Goal: Task Accomplishment & Management: Manage account settings

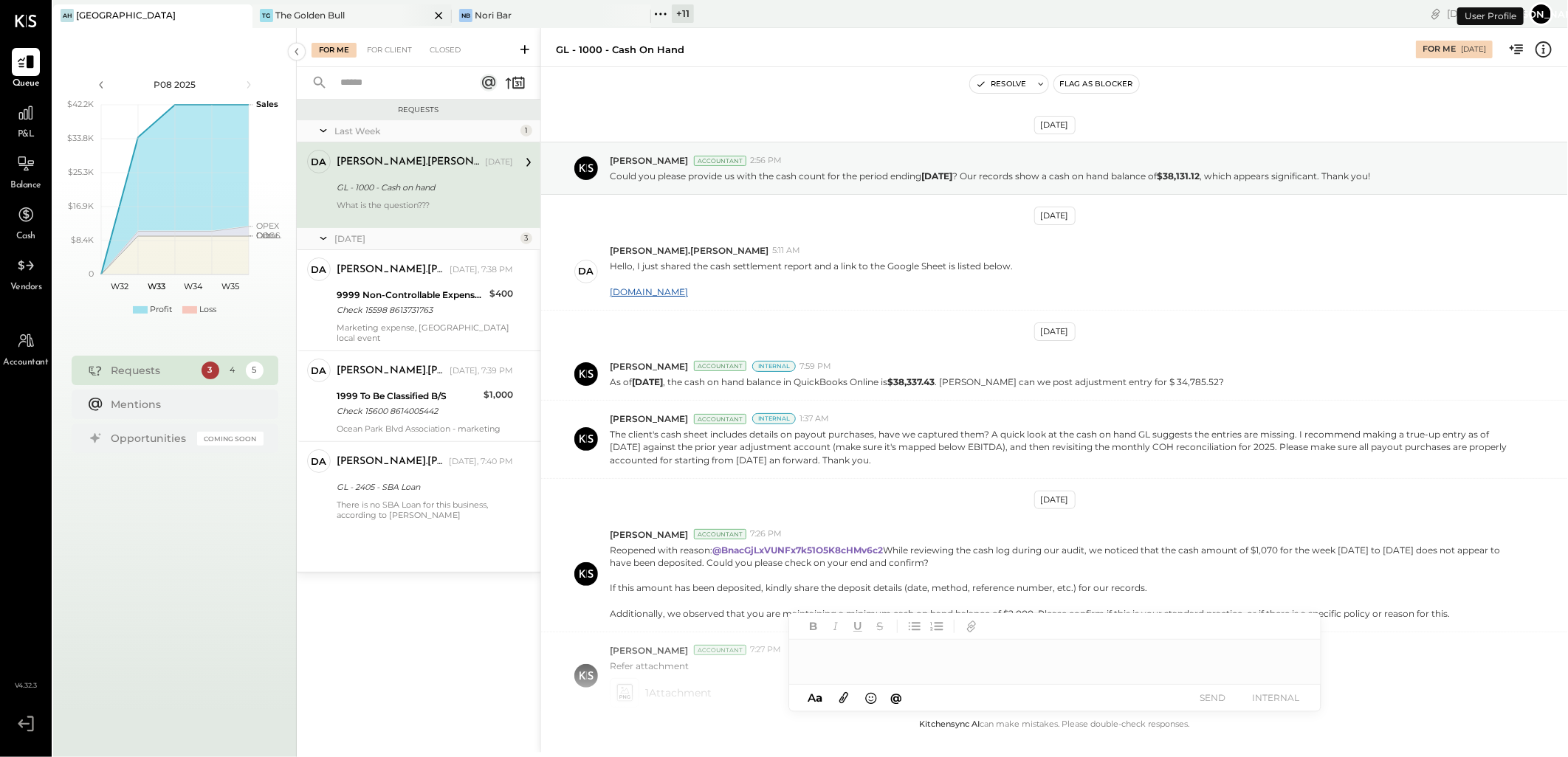
scroll to position [193, 0]
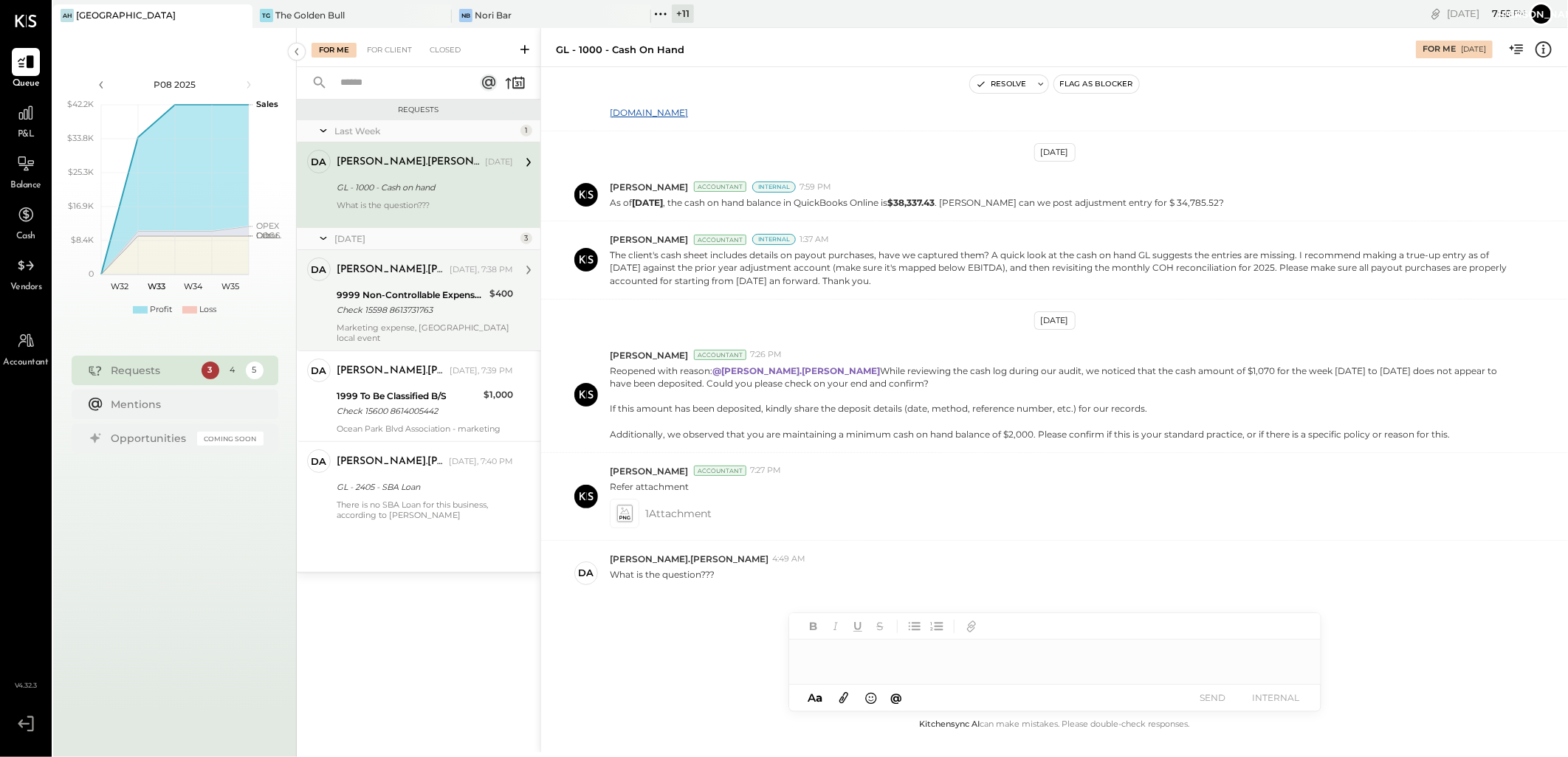
click at [428, 290] on div "9999 Non-Controllable Expenses:Other Income and Expenses:To Be Classified" at bounding box center [411, 295] width 148 height 15
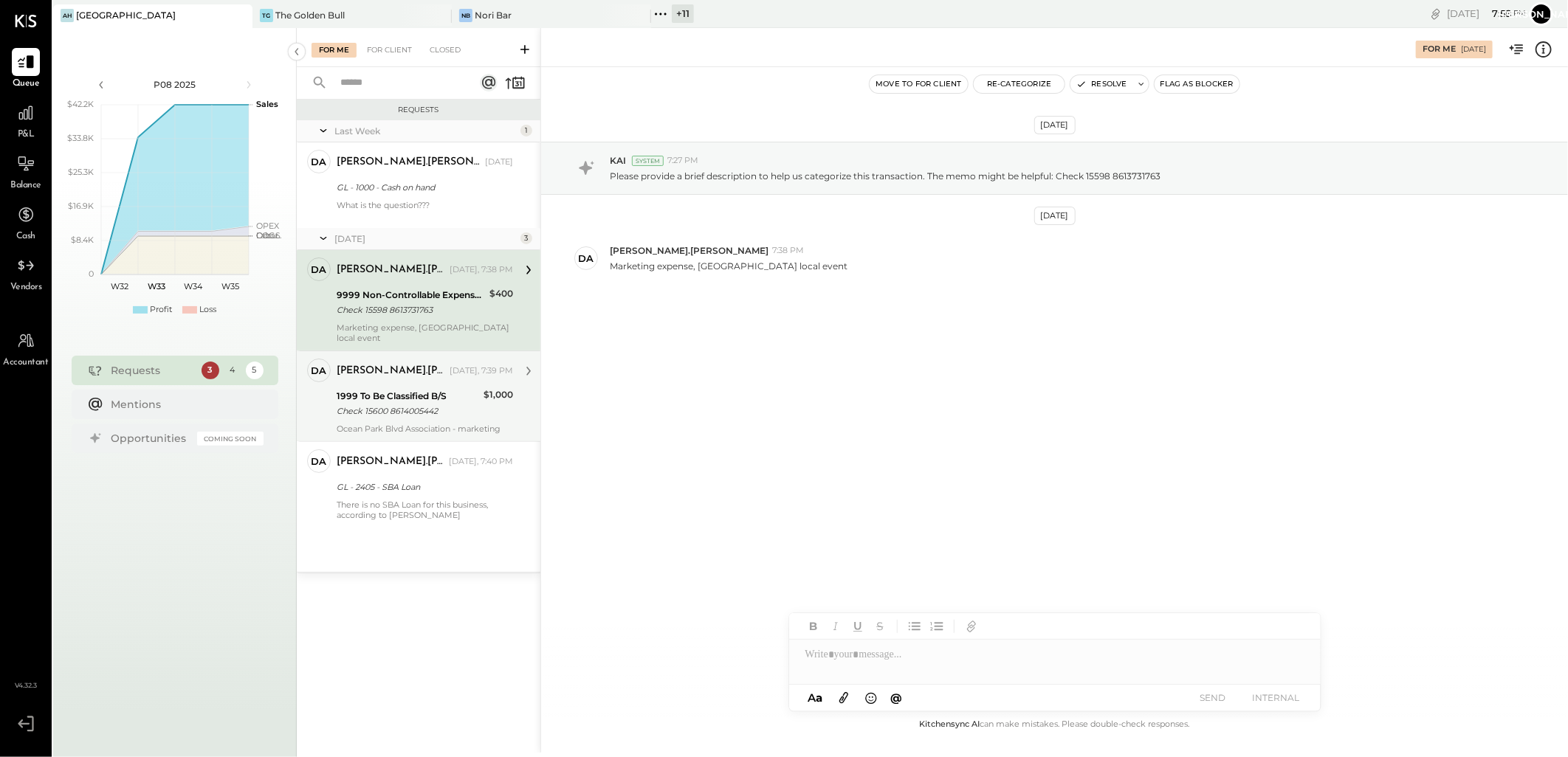
click at [437, 404] on div "Check 15600 8614005442" at bounding box center [408, 411] width 143 height 15
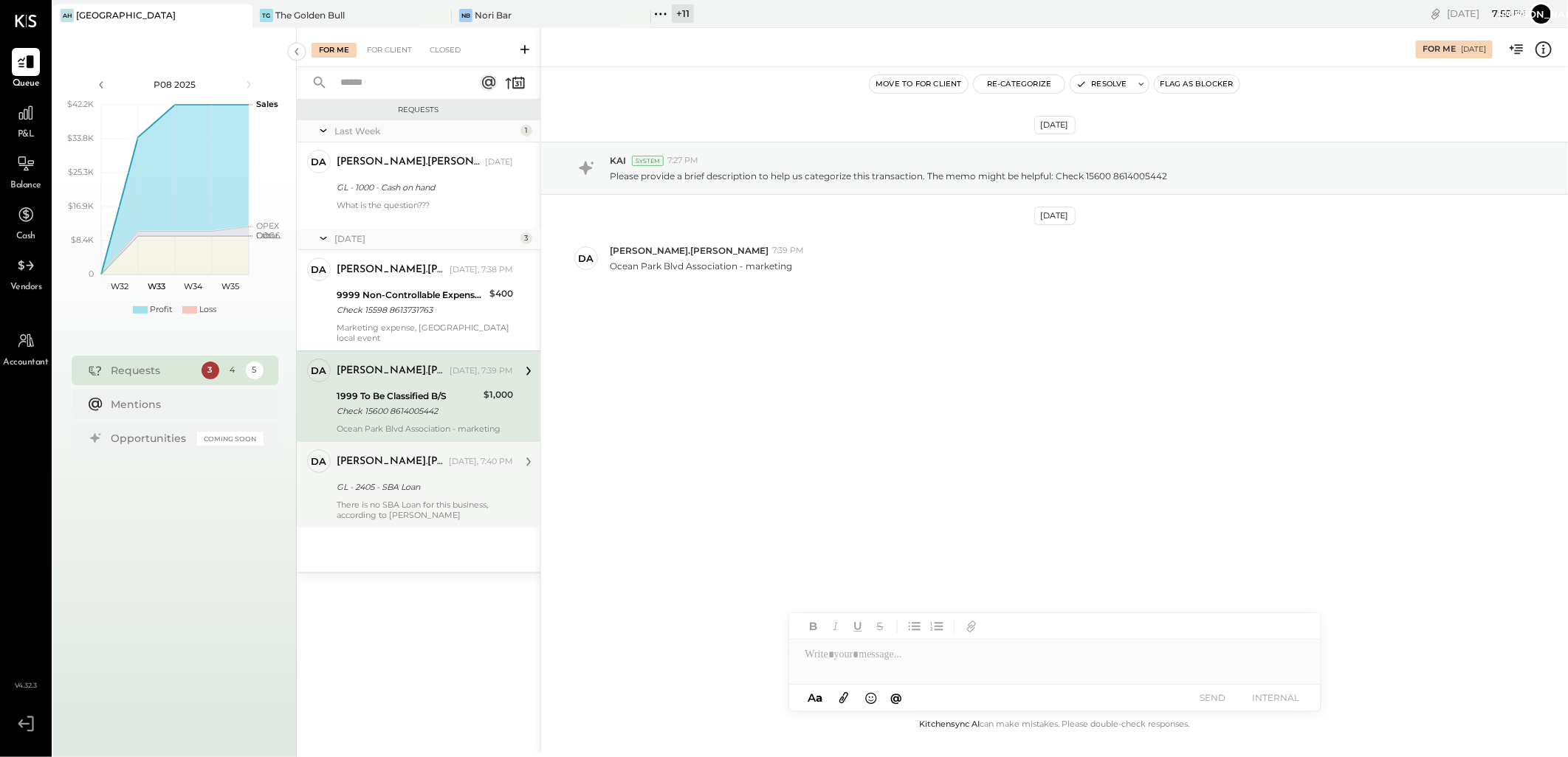
click at [446, 479] on div "GL - 2405 - SBA Loan" at bounding box center [423, 486] width 172 height 15
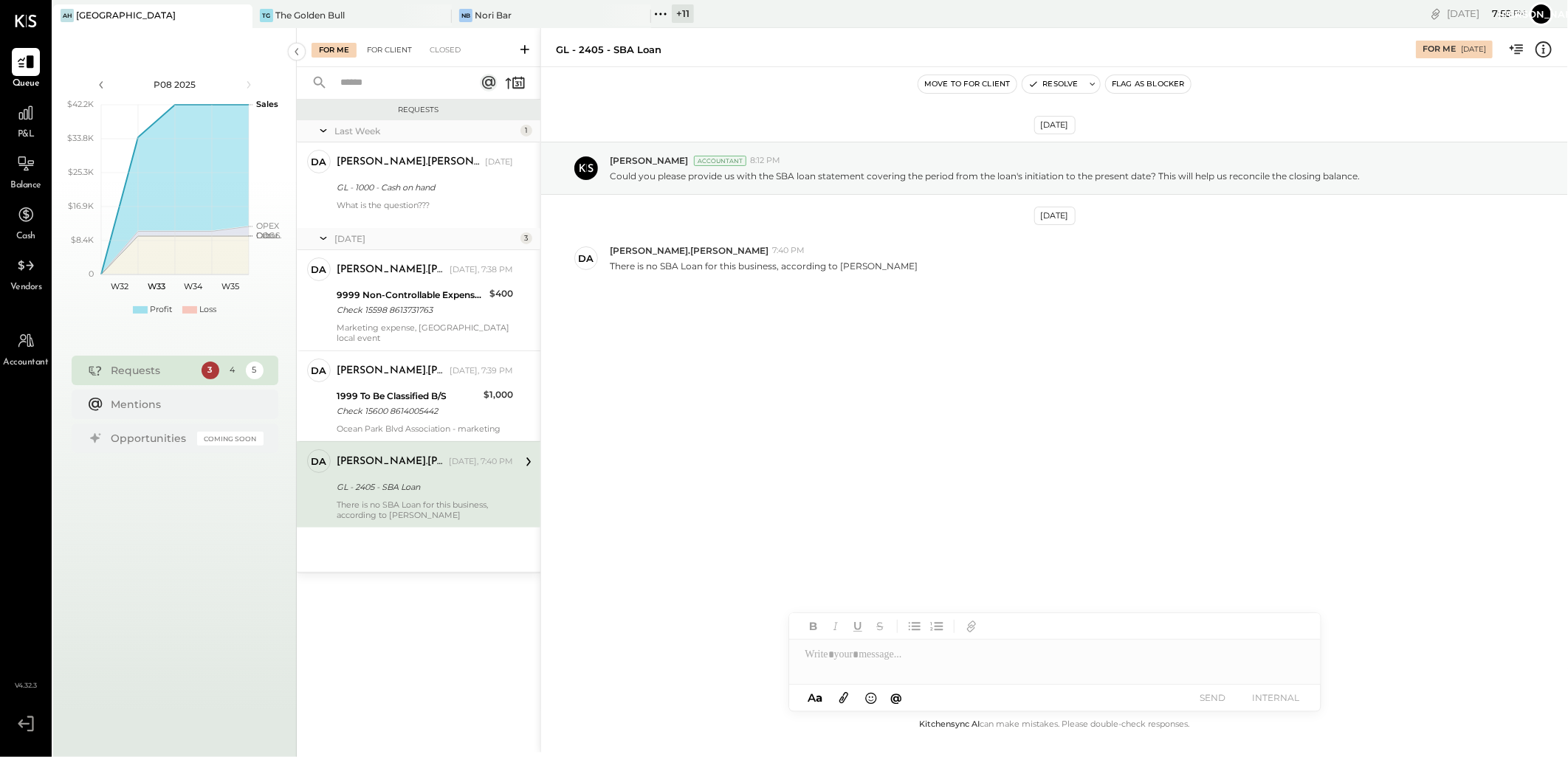
click at [385, 45] on div "For Client" at bounding box center [389, 50] width 60 height 15
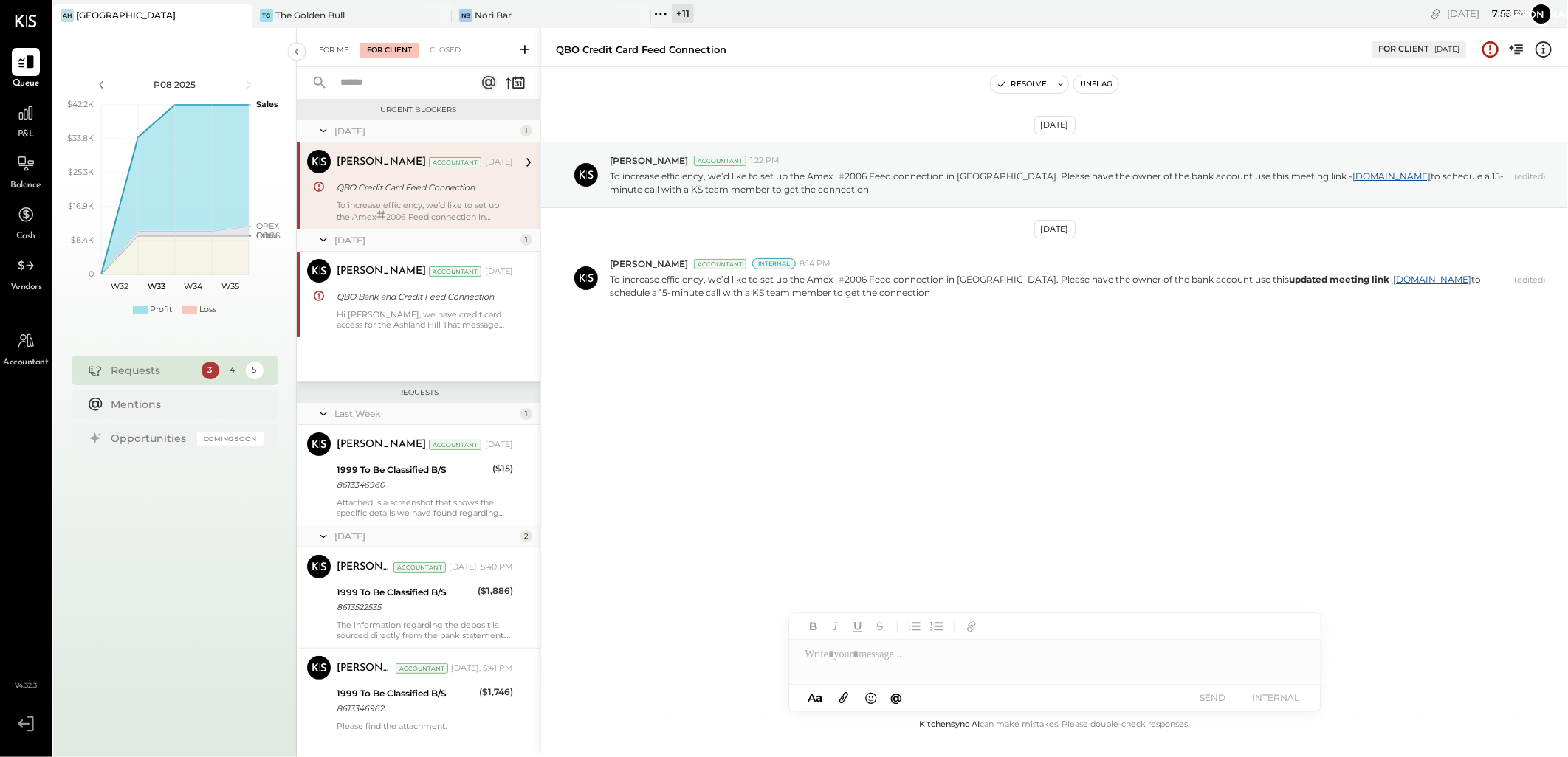
click at [329, 45] on div "For Me" at bounding box center [334, 50] width 45 height 15
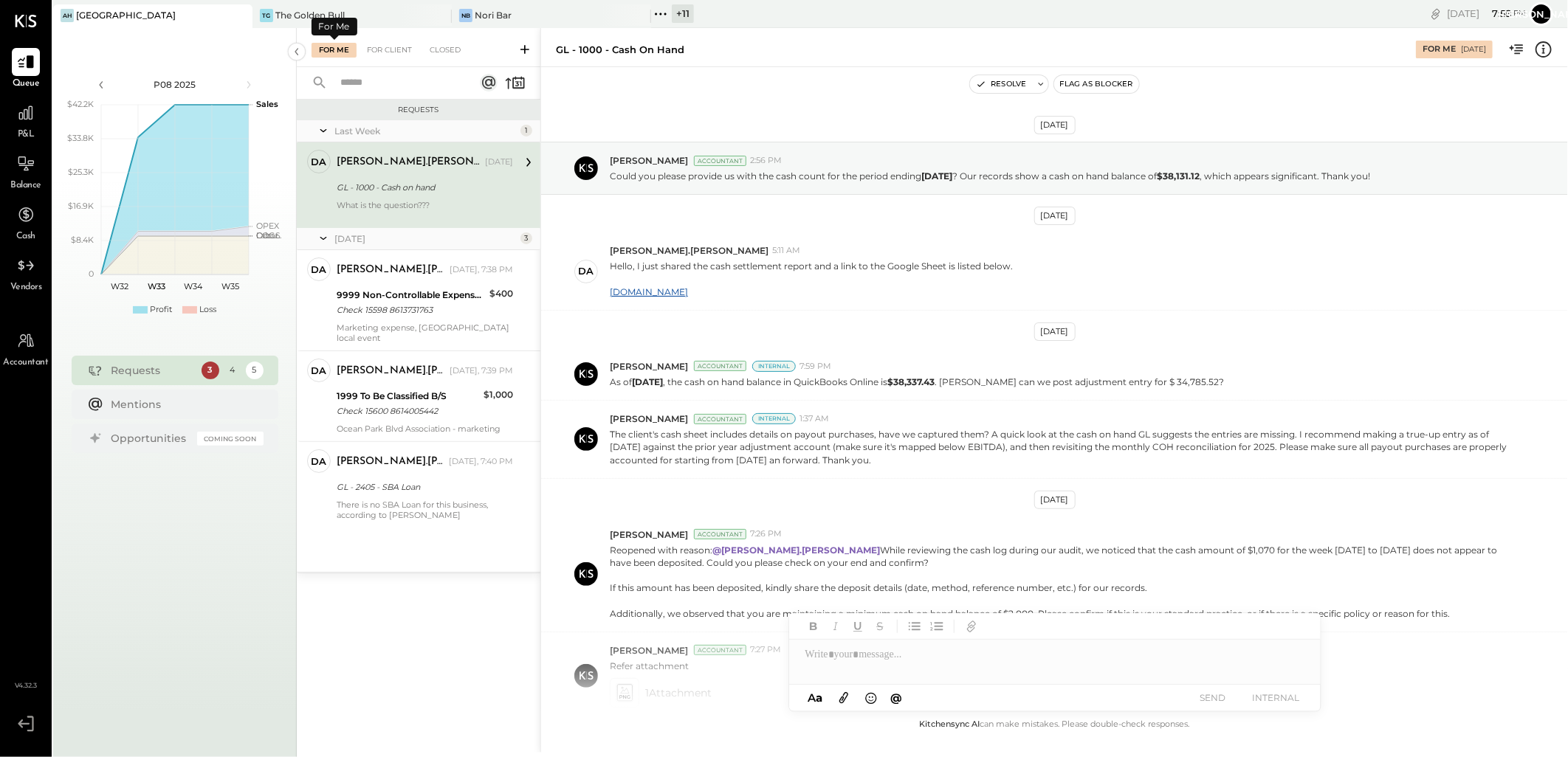
scroll to position [193, 0]
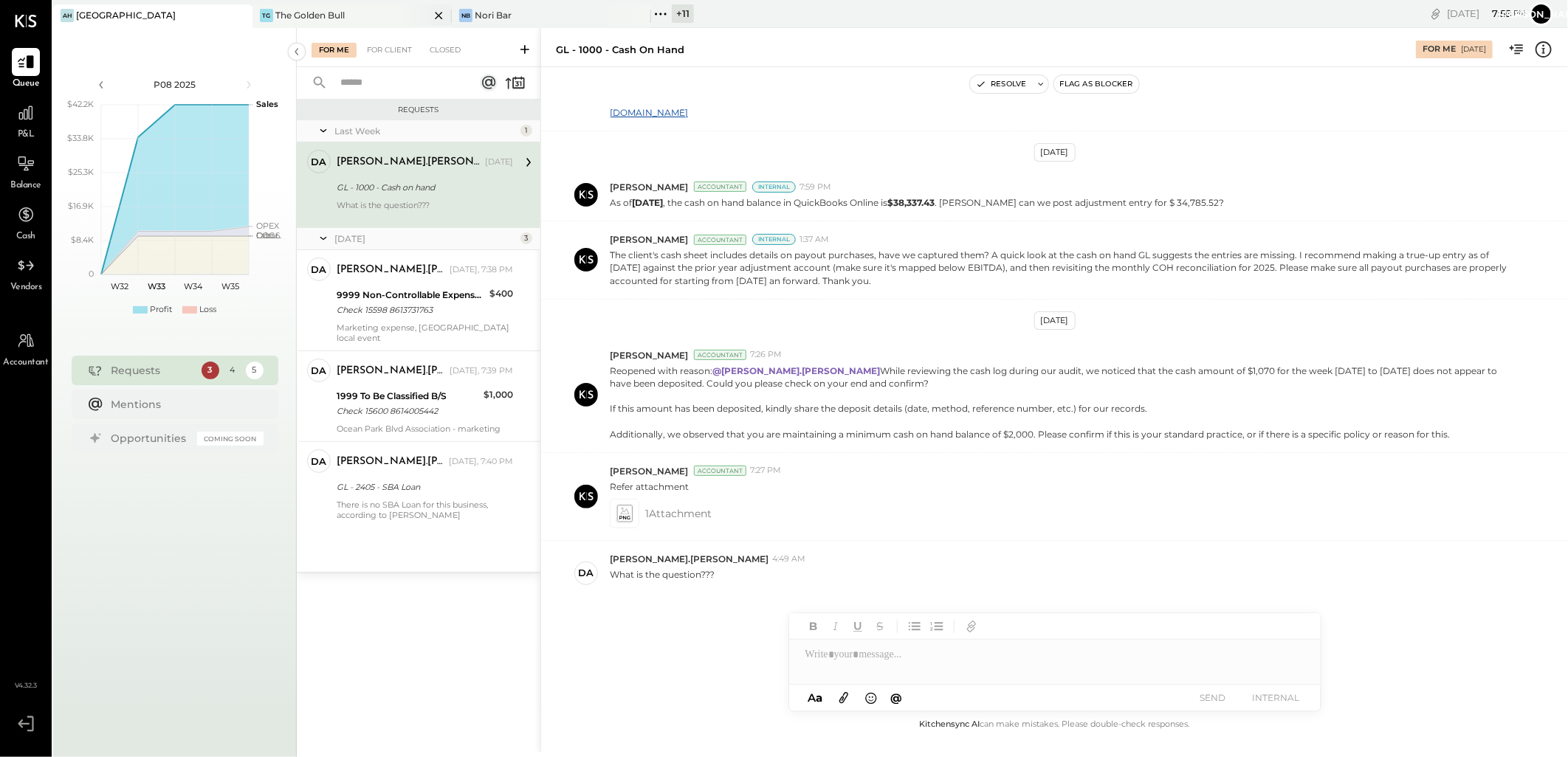
click at [310, 18] on div "The Golden Bull" at bounding box center [310, 15] width 69 height 13
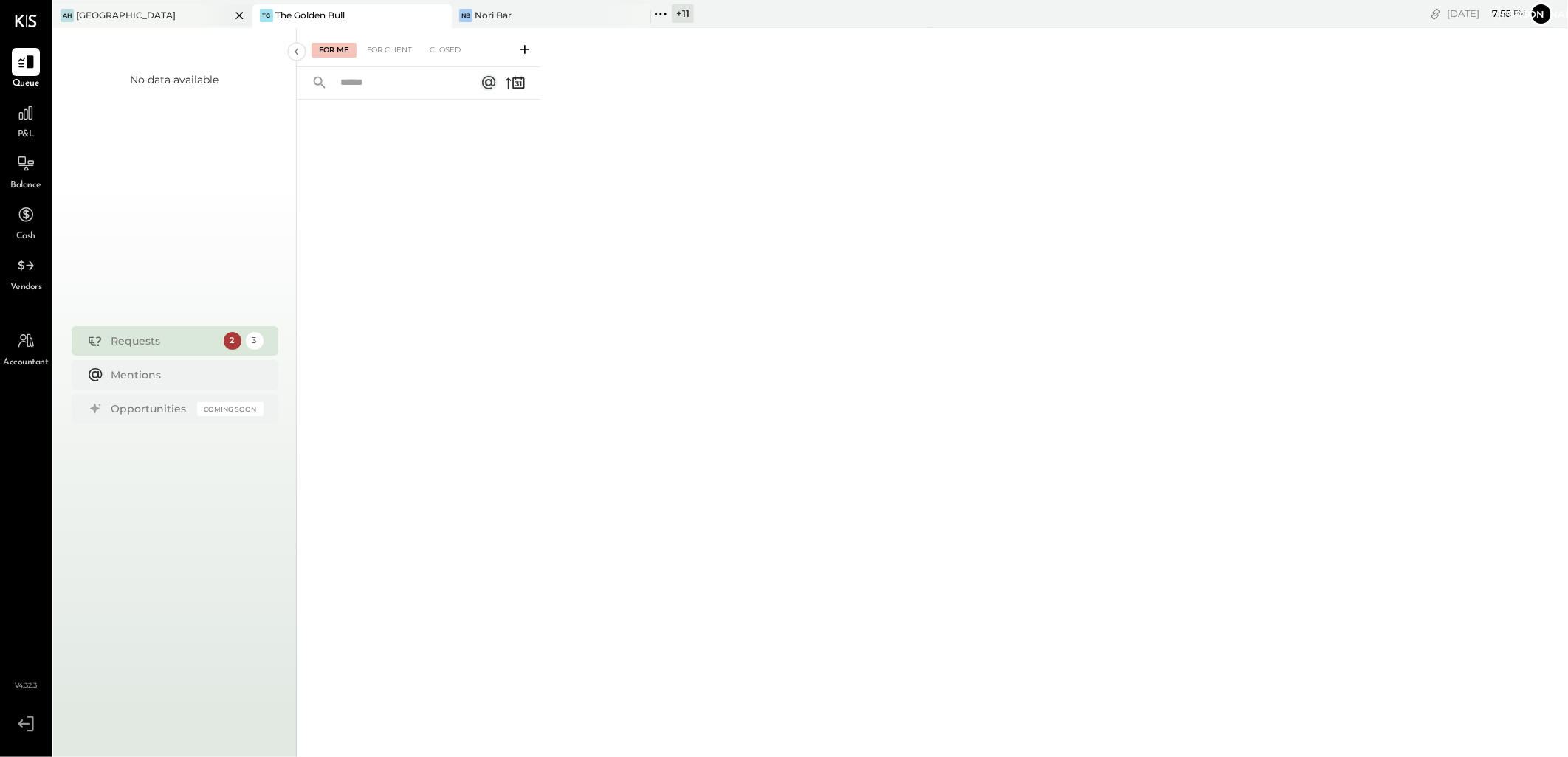
click at [108, 15] on div "[GEOGRAPHIC_DATA]" at bounding box center [125, 15] width 100 height 13
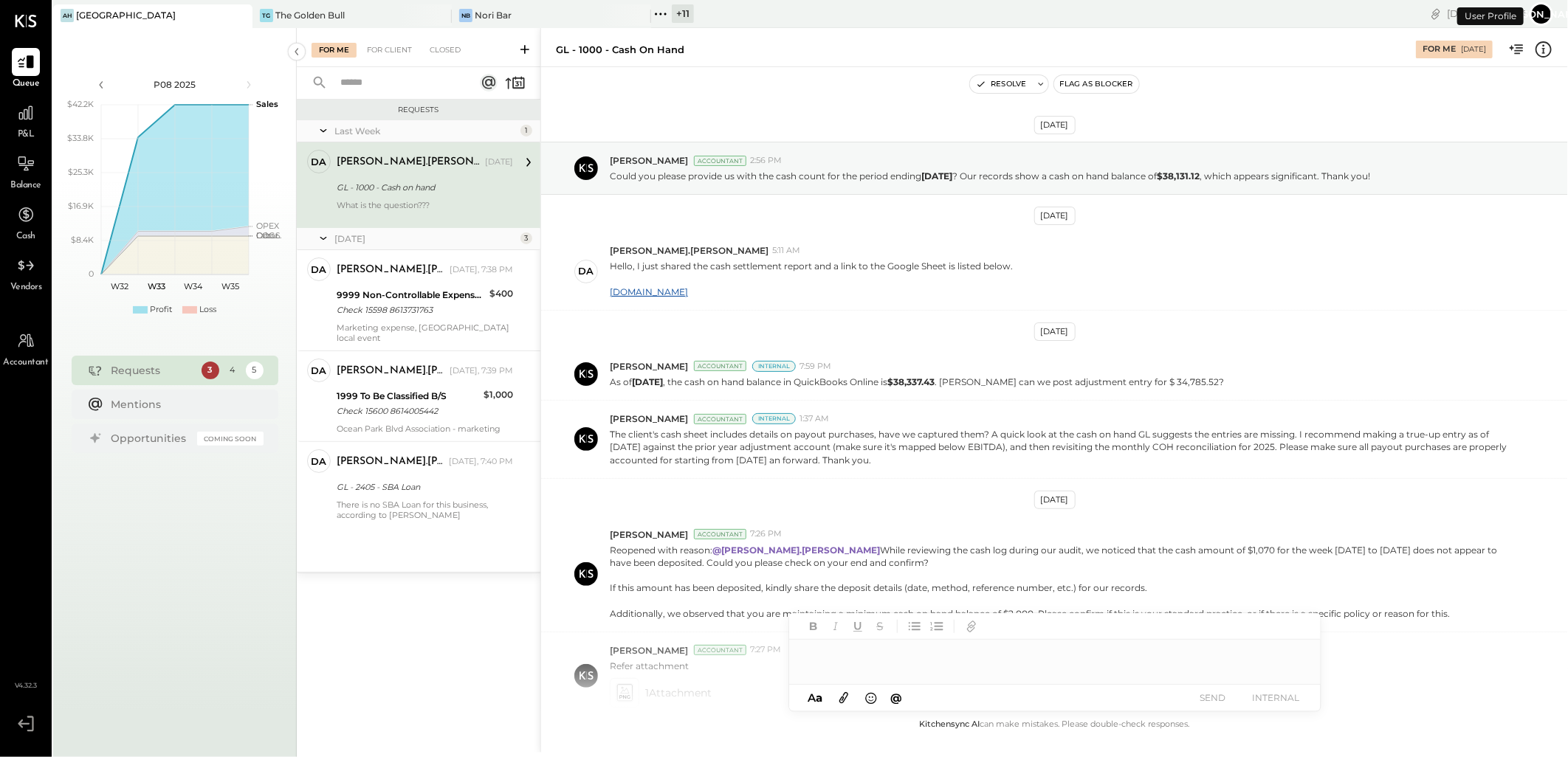
scroll to position [193, 0]
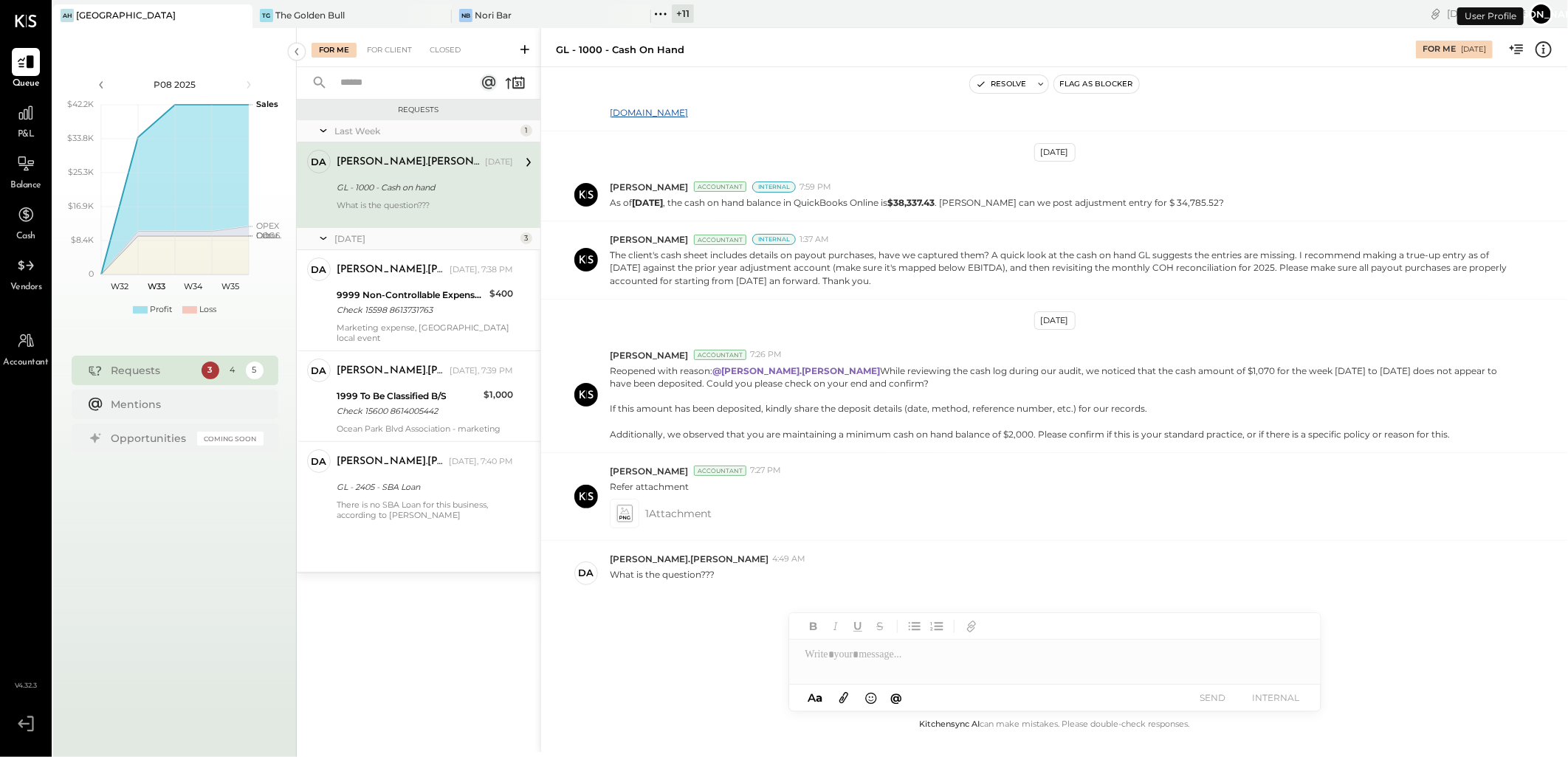
click at [419, 192] on div "GL - 1000 - Cash on hand" at bounding box center [423, 187] width 172 height 15
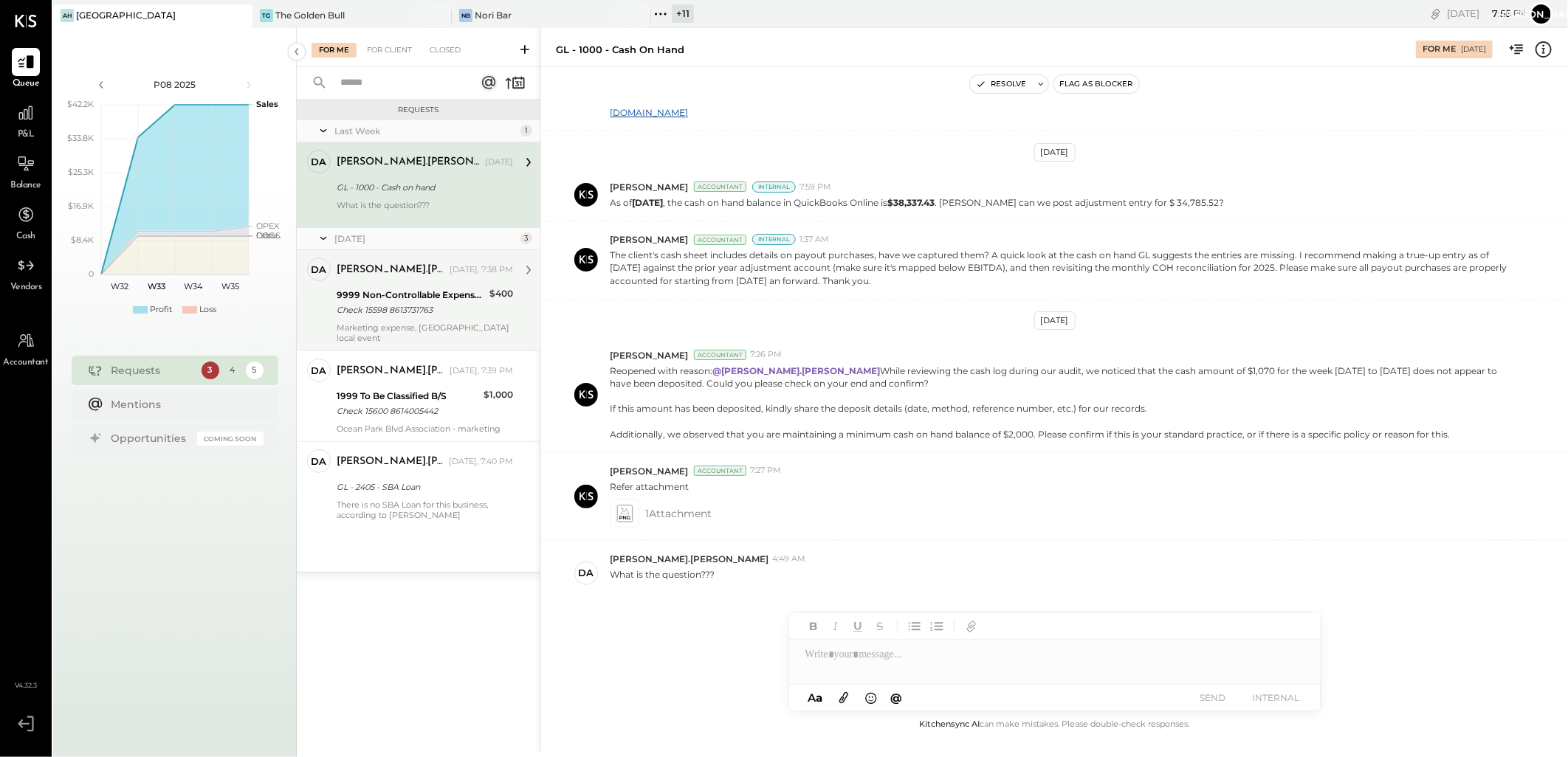
click at [439, 290] on div "9999 Non-Controllable Expenses:Other Income and Expenses:To Be Classified" at bounding box center [411, 295] width 148 height 15
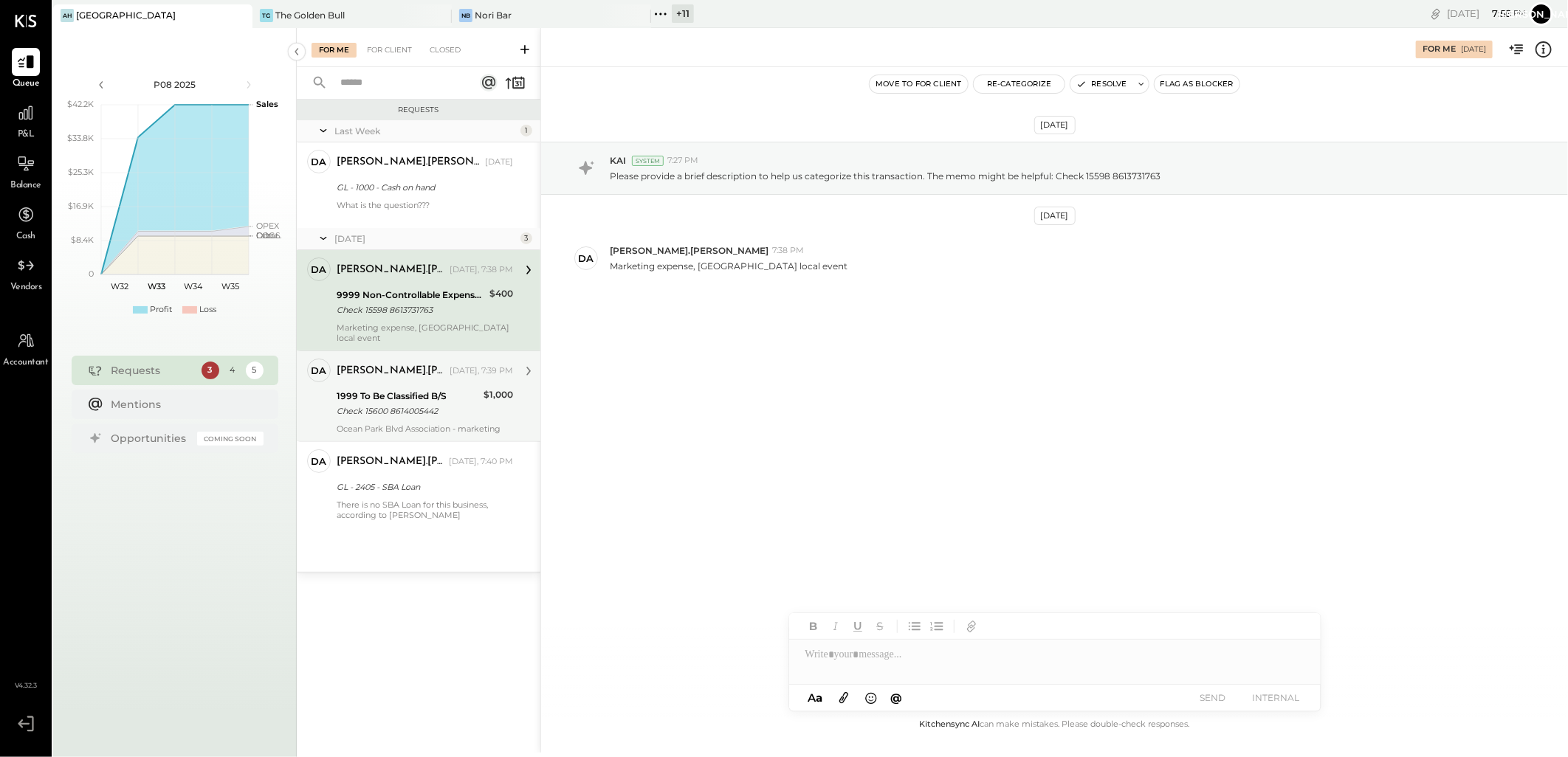
click at [421, 404] on div "Check 15600 8614005442" at bounding box center [408, 411] width 143 height 15
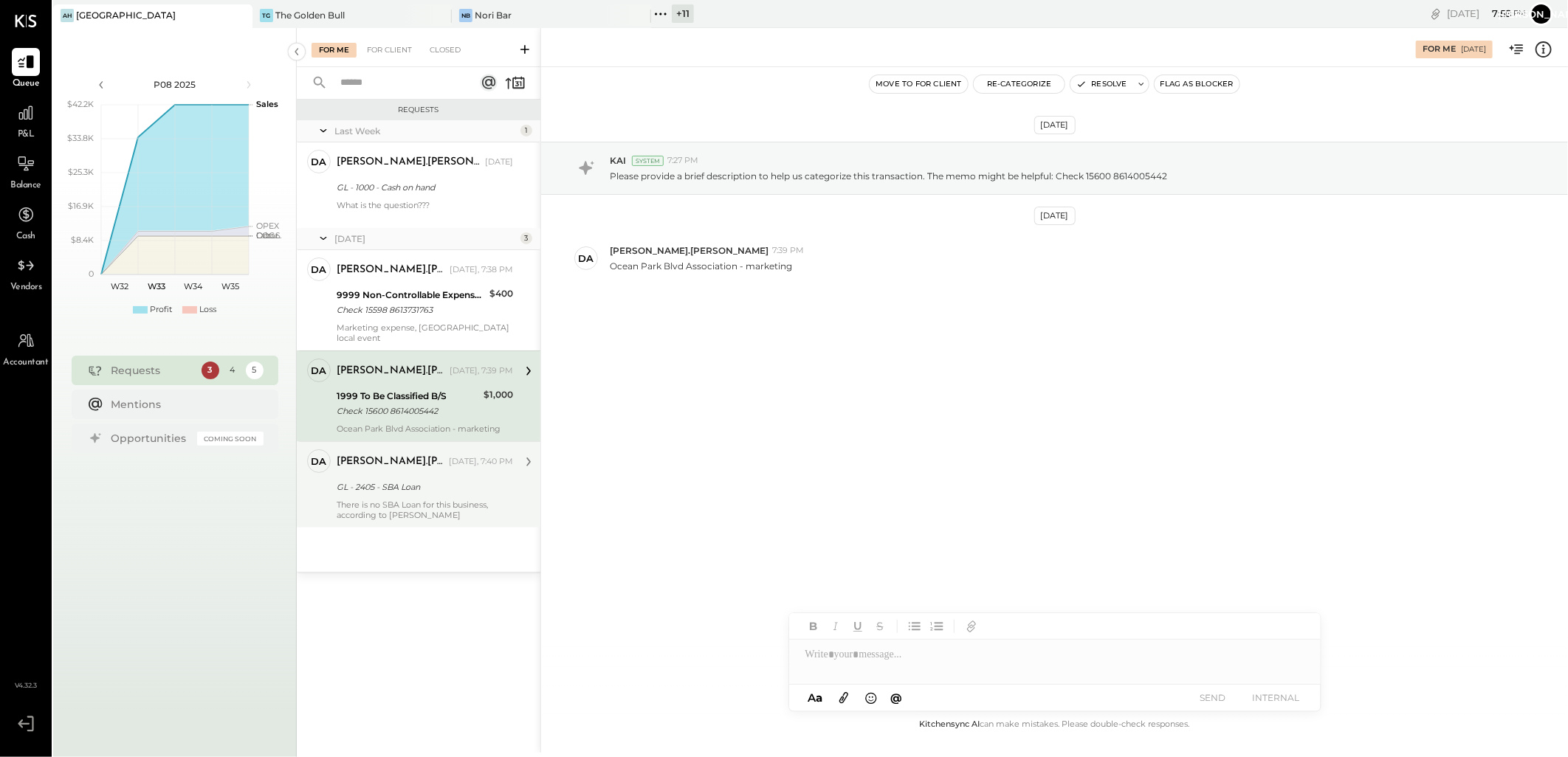
click at [409, 479] on div "GL - 2405 - SBA Loan" at bounding box center [423, 486] width 172 height 15
